Goal: Information Seeking & Learning: Learn about a topic

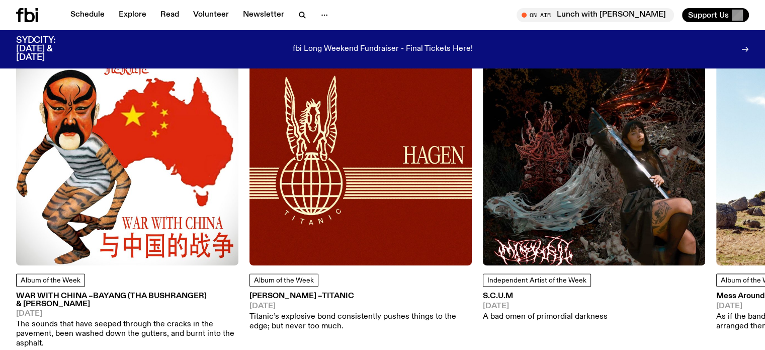
scroll to position [1350, 0]
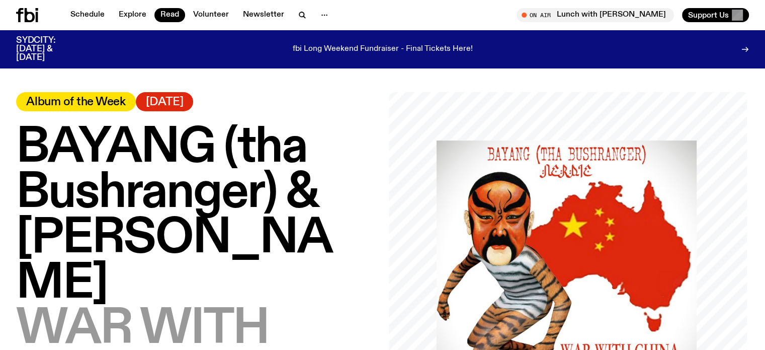
scroll to position [11, 0]
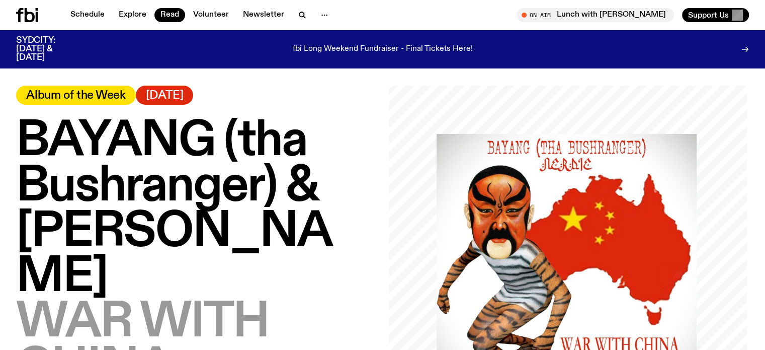
click at [42, 297] on span "WAR WITH CHINA" at bounding box center [142, 345] width 253 height 96
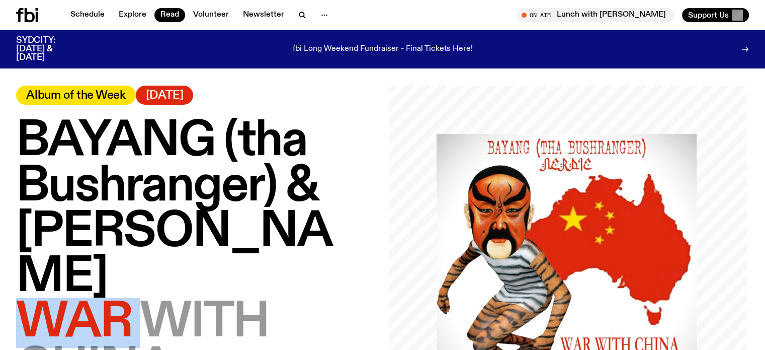
click at [42, 297] on span "WAR WITH CHINA" at bounding box center [142, 345] width 253 height 96
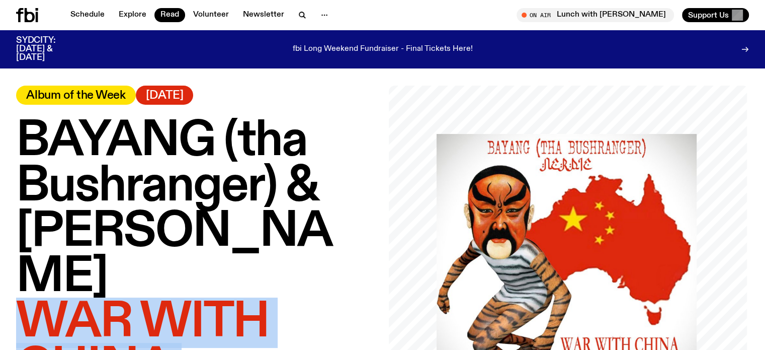
click at [42, 297] on span "WAR WITH CHINA" at bounding box center [142, 345] width 253 height 96
copy span "WAR WITH CHINA"
